Goal: Find specific page/section: Find specific page/section

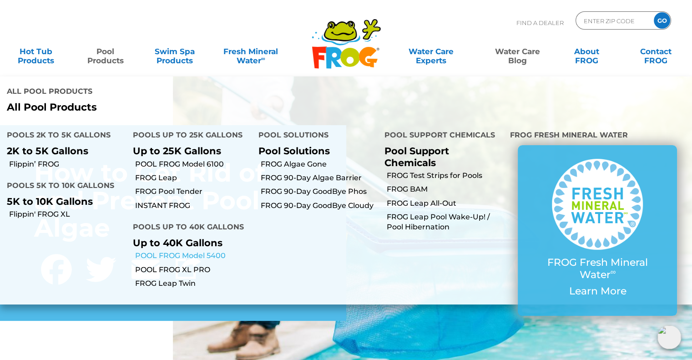
click at [194, 251] on link "POOL FROG Model 5400" at bounding box center [193, 256] width 117 height 10
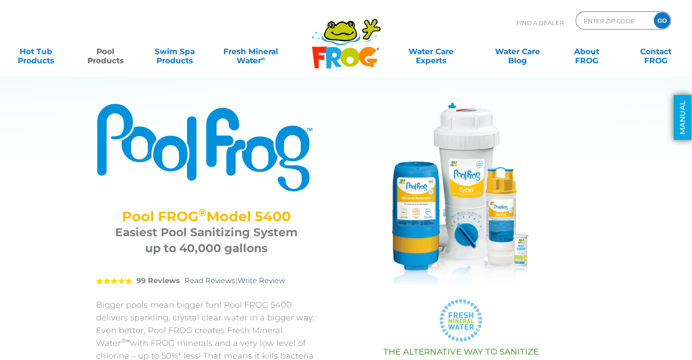
click at [677, 116] on link "MANUAL" at bounding box center [683, 117] width 18 height 45
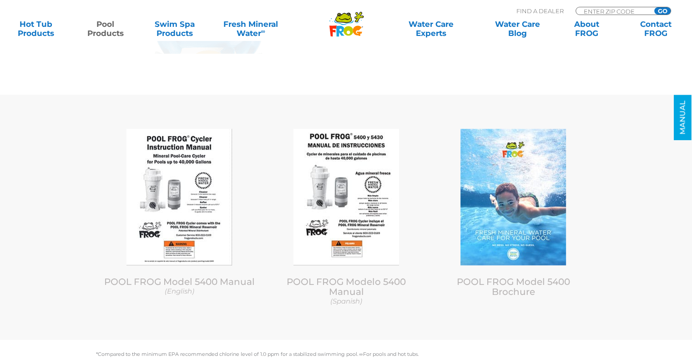
scroll to position [3763, 0]
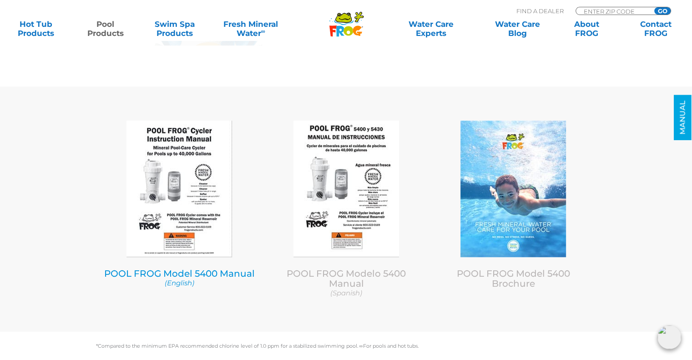
click at [228, 274] on link "POOL FROG Model 5400 Manual (English)" at bounding box center [179, 278] width 153 height 20
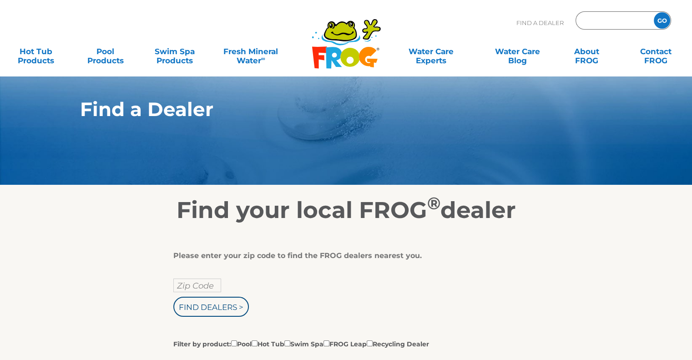
click at [610, 21] on input "Zip Code Form" at bounding box center [613, 20] width 61 height 13
type input "55344"
click at [654, 12] on input "GO" at bounding box center [662, 20] width 16 height 16
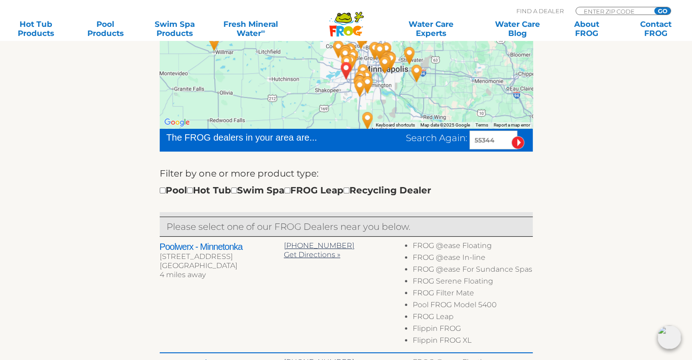
scroll to position [182, 0]
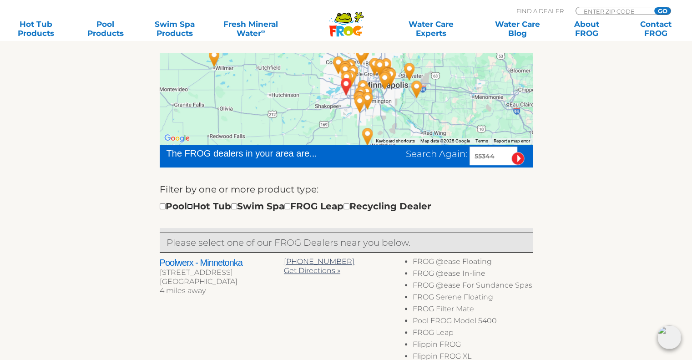
click at [193, 207] on input "checkbox" at bounding box center [190, 206] width 6 height 6
checkbox input "true"
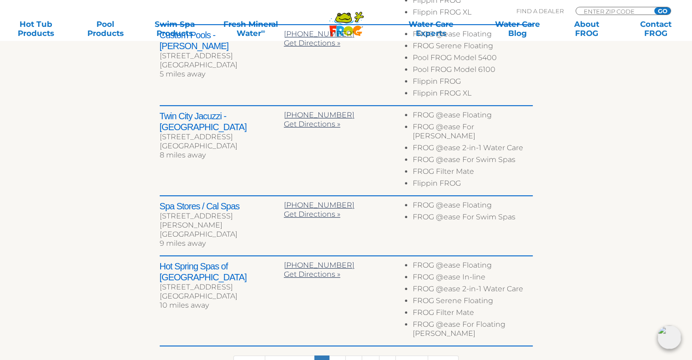
scroll to position [508, 0]
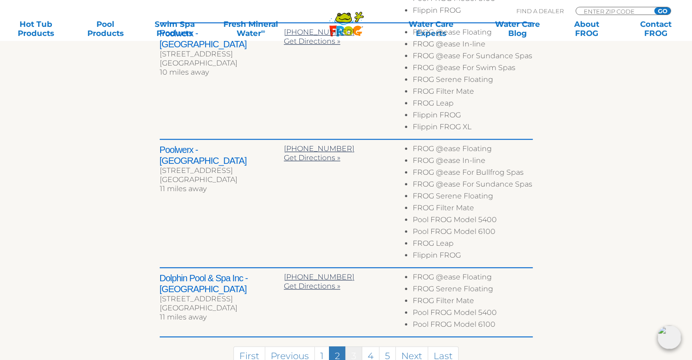
click at [352, 351] on link "3" at bounding box center [353, 356] width 17 height 20
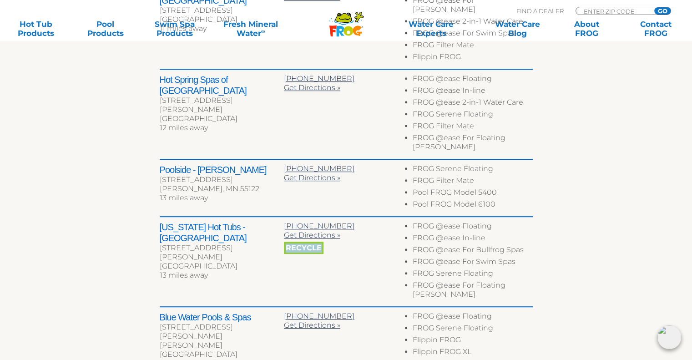
drag, startPoint x: 324, startPoint y: 227, endPoint x: 286, endPoint y: 227, distance: 37.8
click at [286, 240] on div "Recycle" at bounding box center [346, 248] width 124 height 16
copy span "Recycle"
click at [340, 240] on div "Recycle" at bounding box center [346, 248] width 124 height 16
